Goal: Task Accomplishment & Management: Manage account settings

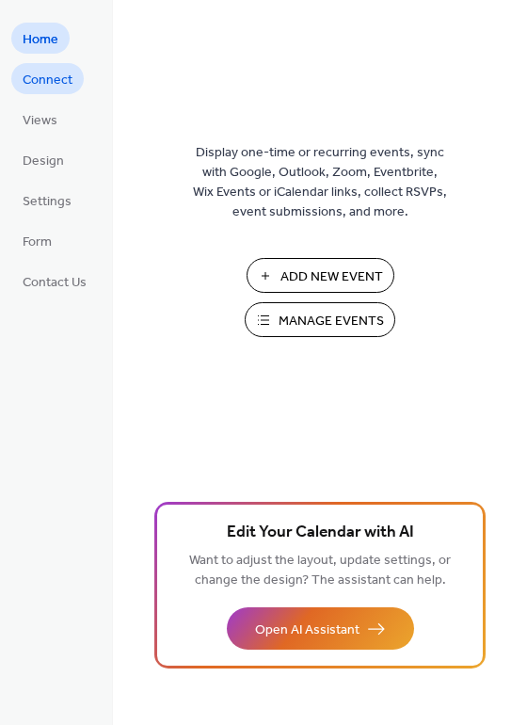
click at [53, 74] on span "Connect" at bounding box center [48, 81] width 50 height 20
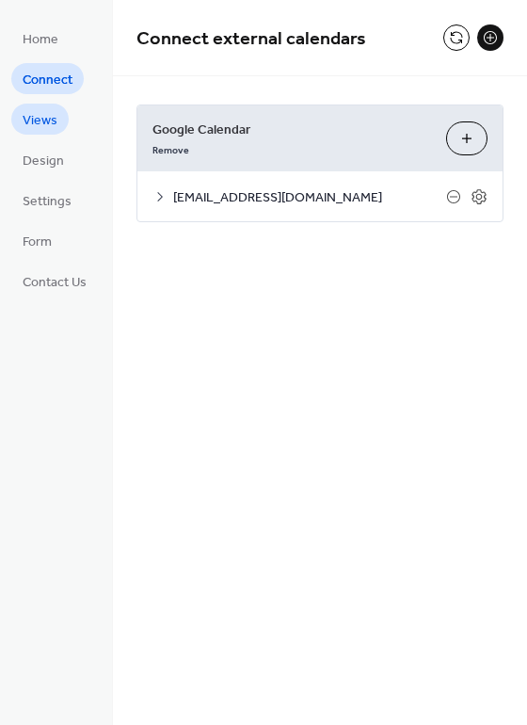
click at [46, 118] on span "Views" at bounding box center [40, 121] width 35 height 20
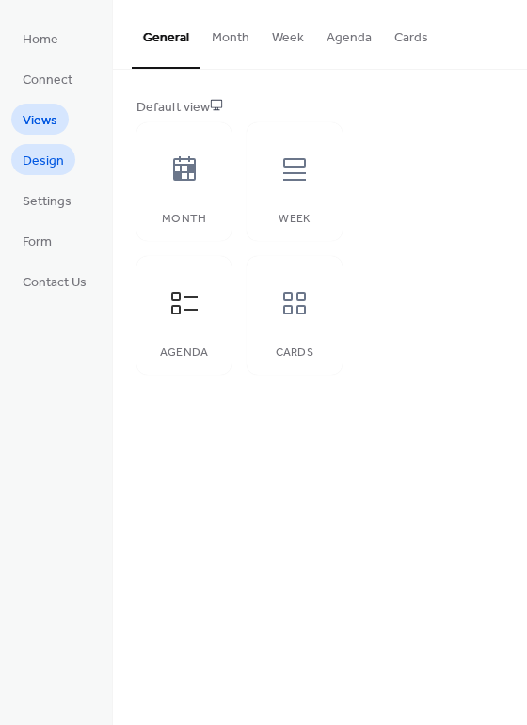
click at [46, 159] on span "Design" at bounding box center [43, 162] width 41 height 20
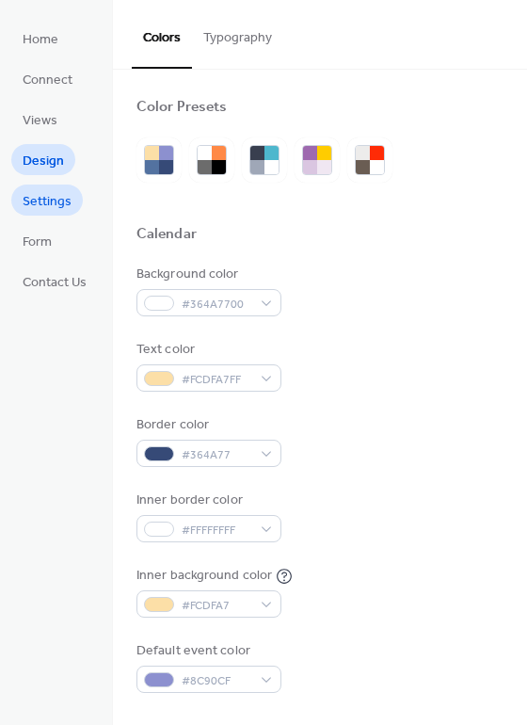
click at [49, 202] on span "Settings" at bounding box center [47, 202] width 49 height 20
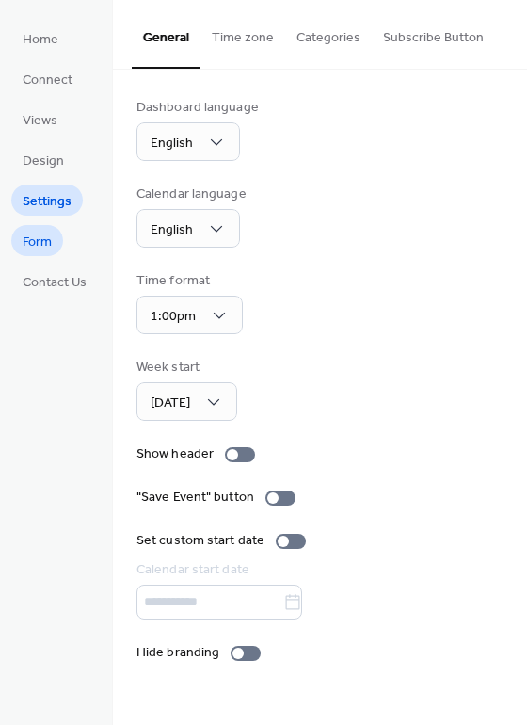
click at [52, 250] on span "Form" at bounding box center [37, 243] width 29 height 20
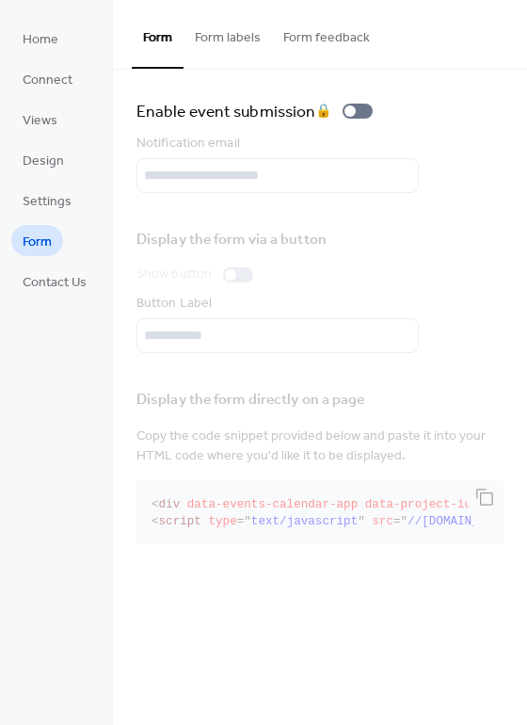
click at [54, 218] on ul "Home Connect Views Design Settings Form Contact Us" at bounding box center [54, 160] width 87 height 274
click at [52, 204] on span "Settings" at bounding box center [47, 202] width 49 height 20
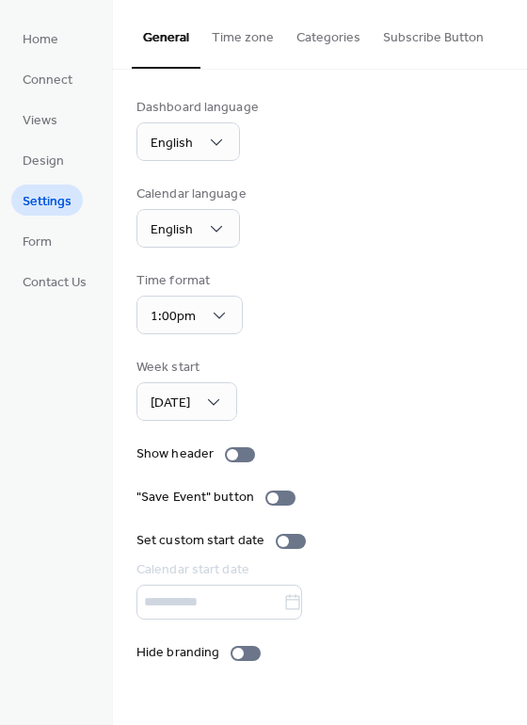
click at [354, 40] on button "Categories" at bounding box center [328, 33] width 87 height 67
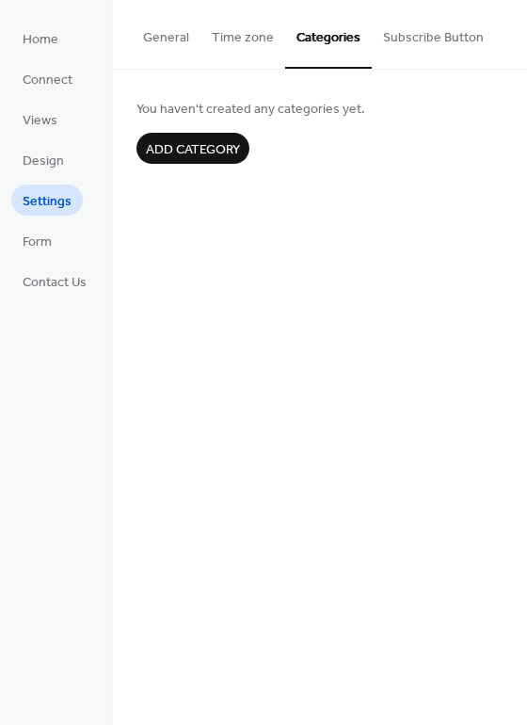
click at [414, 40] on button "Subscribe Button" at bounding box center [433, 33] width 123 height 67
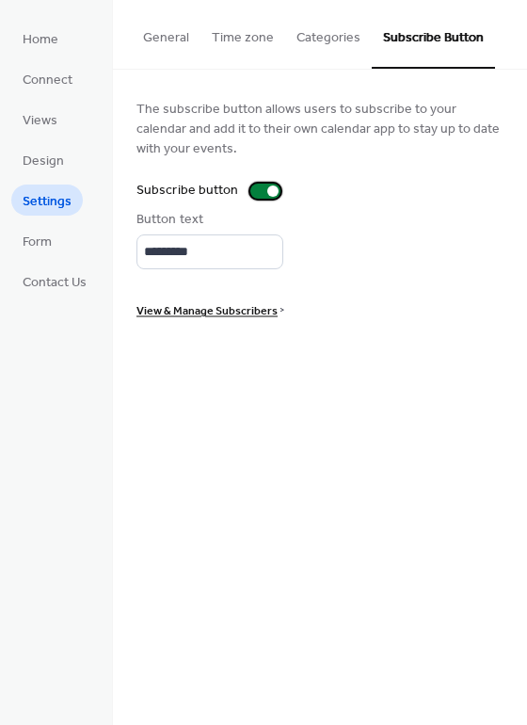
click at [261, 194] on div at bounding box center [265, 191] width 30 height 15
